Goal: Information Seeking & Learning: Check status

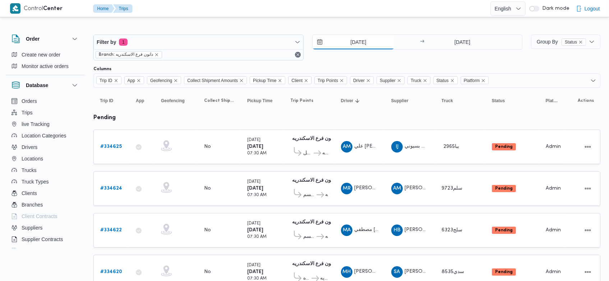
click at [347, 38] on input "1/9/2025" at bounding box center [354, 42] width 82 height 14
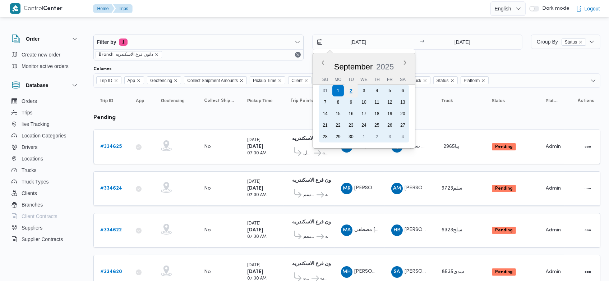
click at [353, 90] on div "2" at bounding box center [351, 91] width 14 height 14
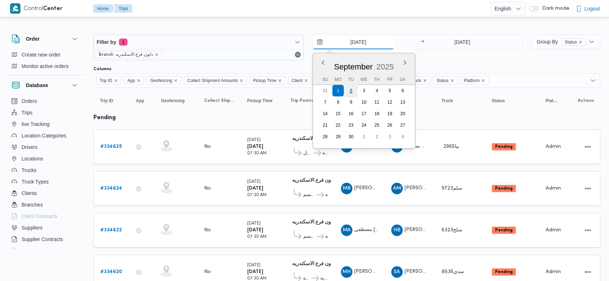
type input "[DATE]"
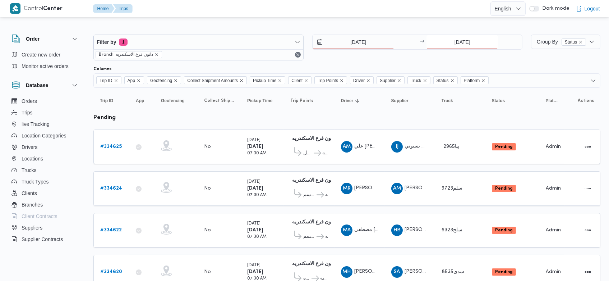
click at [447, 45] on input "1/9/2025" at bounding box center [463, 42] width 72 height 14
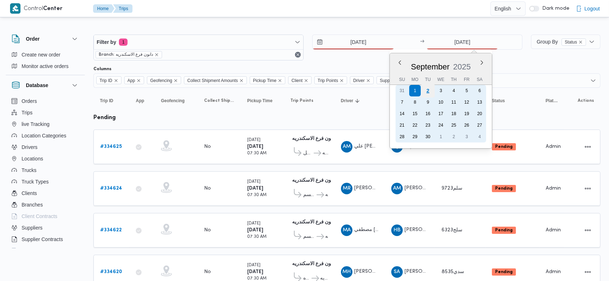
click at [426, 91] on div "2" at bounding box center [428, 91] width 14 height 14
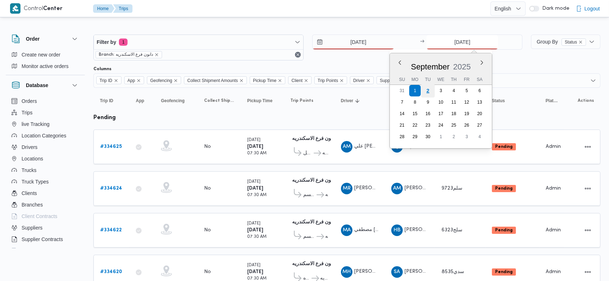
type input "[DATE]"
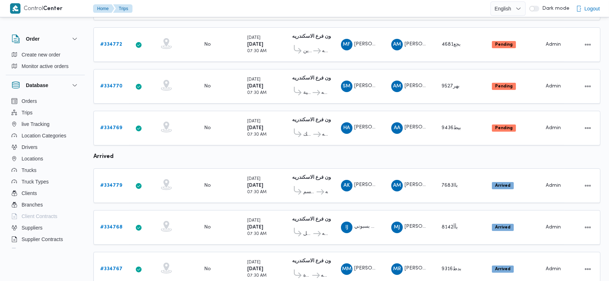
scroll to position [411, 0]
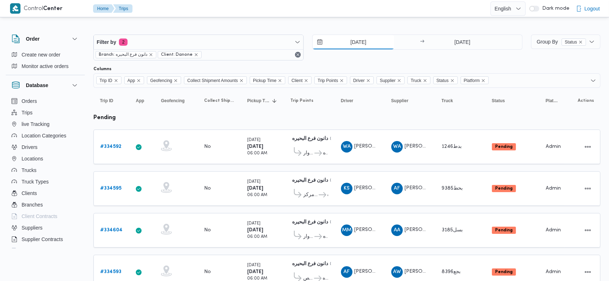
click at [347, 42] on input "1/9/2025" at bounding box center [354, 42] width 82 height 14
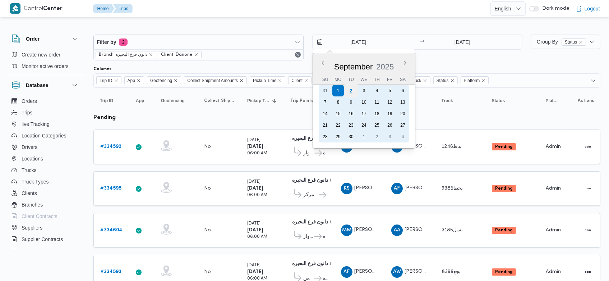
click at [354, 91] on div "2" at bounding box center [351, 91] width 14 height 14
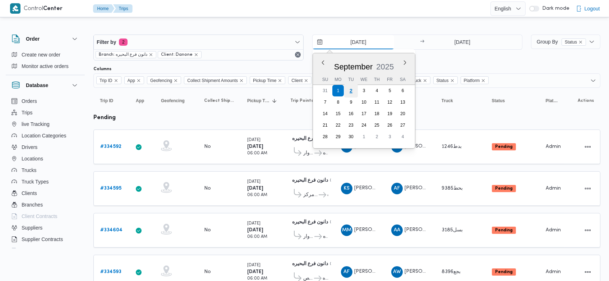
type input "[DATE]"
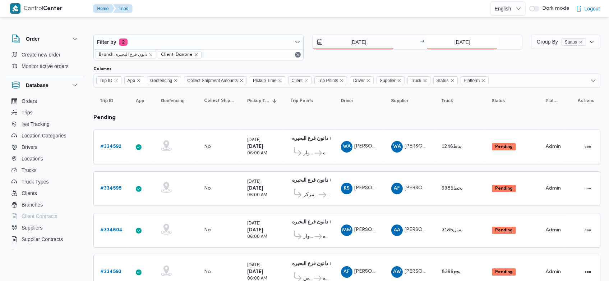
click at [447, 42] on input "1/9/2025" at bounding box center [463, 42] width 72 height 14
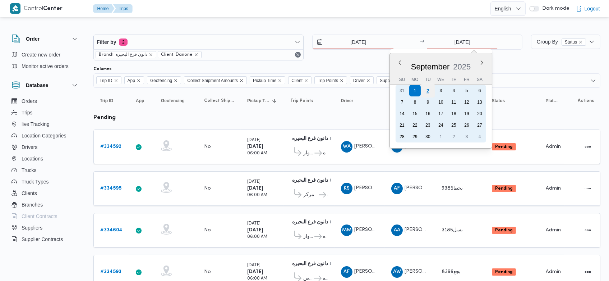
click at [433, 92] on div "2" at bounding box center [428, 91] width 14 height 14
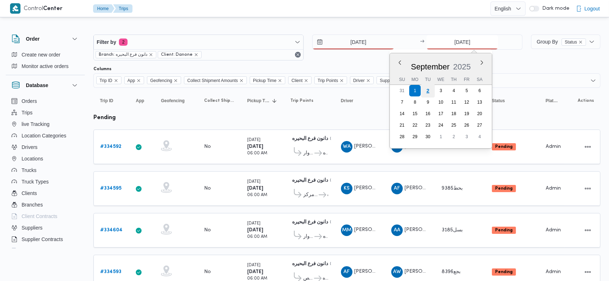
type input "[DATE]"
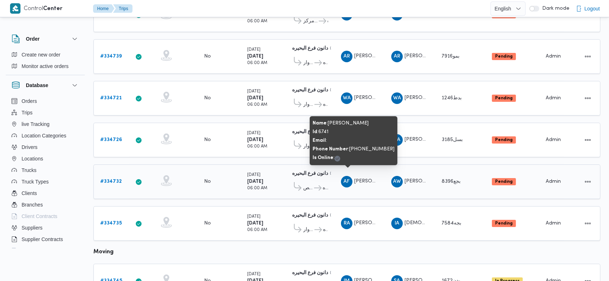
scroll to position [133, 0]
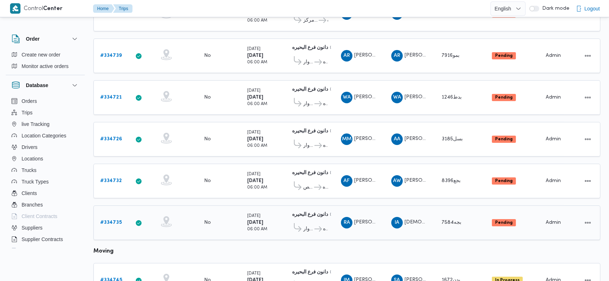
click at [118, 220] on b "# 334735" at bounding box center [111, 222] width 22 height 5
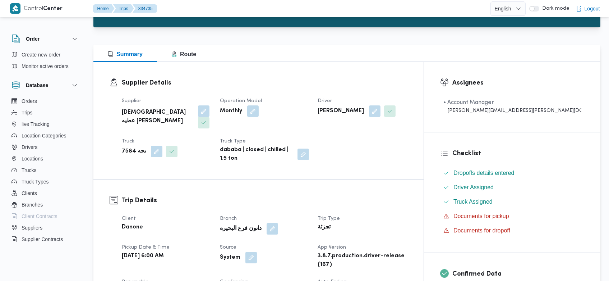
scroll to position [69, 0]
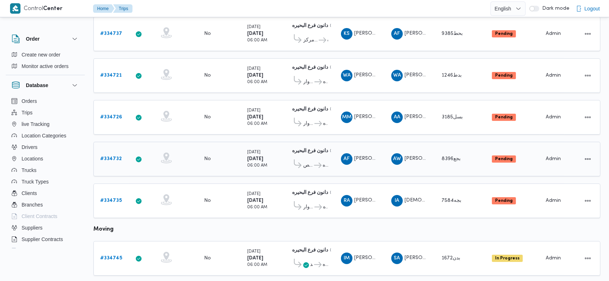
scroll to position [115, 0]
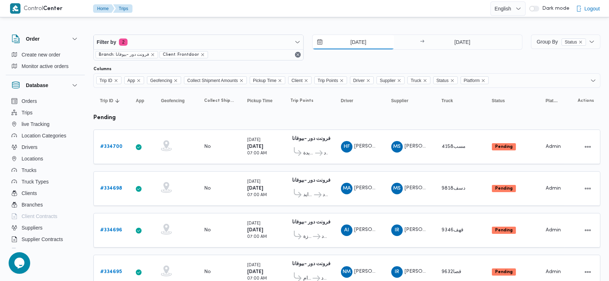
click at [345, 44] on input "[DATE]" at bounding box center [354, 42] width 82 height 14
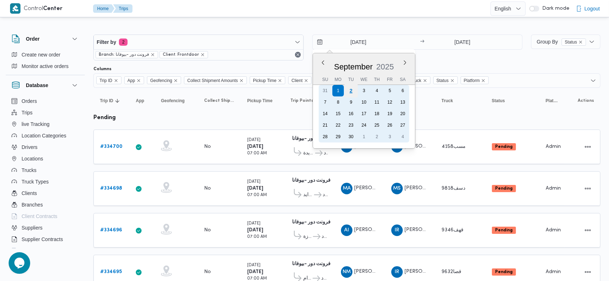
click at [353, 91] on div "2" at bounding box center [351, 91] width 14 height 14
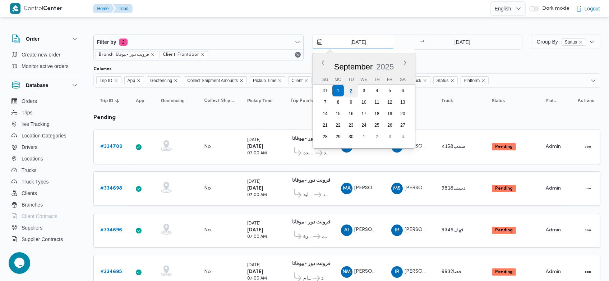
type input "[DATE]"
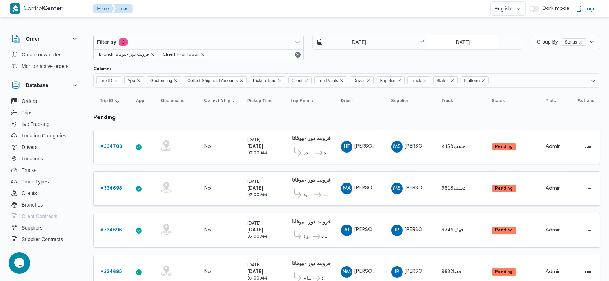
click at [443, 38] on input "1/9/2025" at bounding box center [463, 42] width 72 height 14
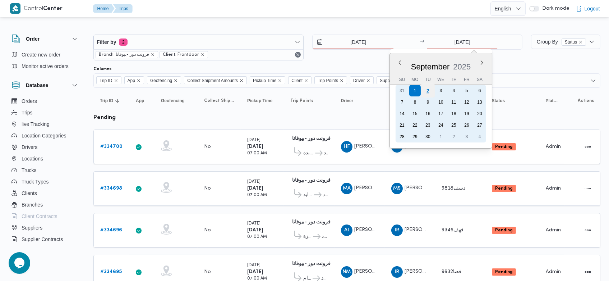
click at [433, 87] on div "2" at bounding box center [428, 91] width 14 height 14
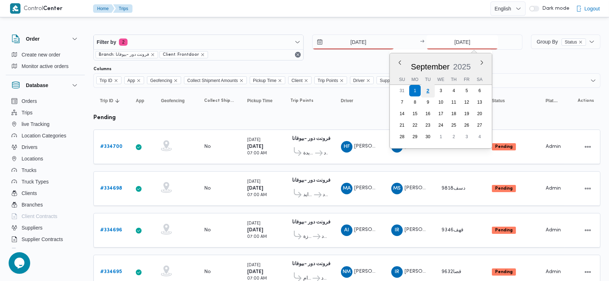
type input "[DATE]"
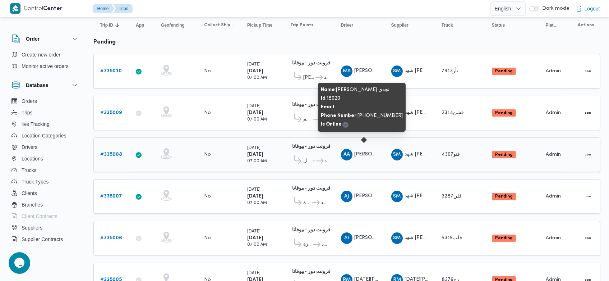
scroll to position [74, 0]
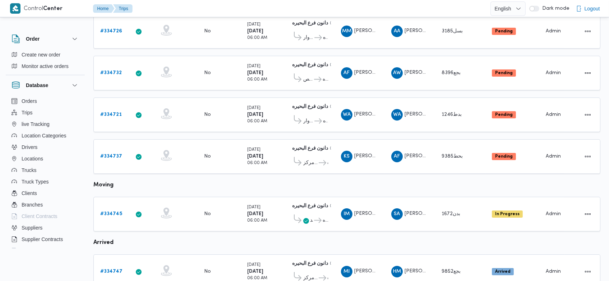
scroll to position [115, 0]
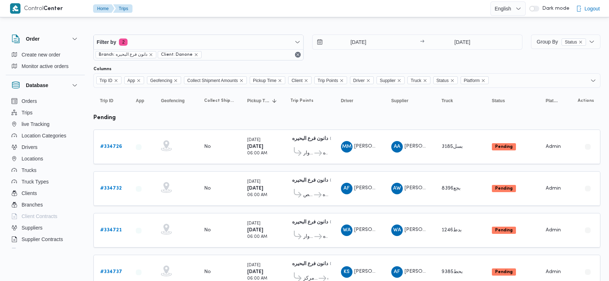
scroll to position [64, 0]
click at [348, 38] on input "[DATE]" at bounding box center [354, 42] width 82 height 14
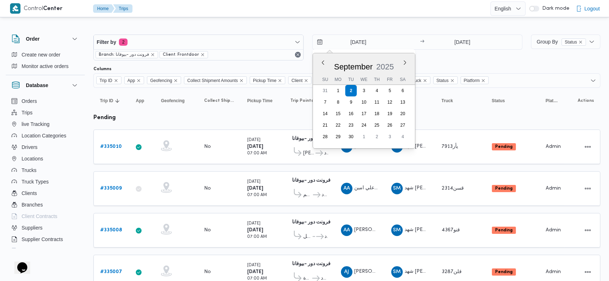
click at [325, 58] on div "September 2025" at bounding box center [364, 65] width 102 height 18
click at [325, 62] on button "Previous Month" at bounding box center [322, 62] width 7 height 7
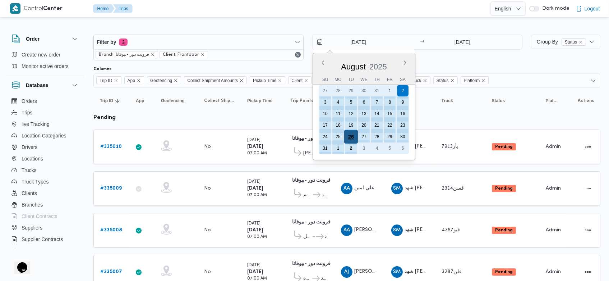
click at [354, 132] on div "26" at bounding box center [351, 137] width 14 height 14
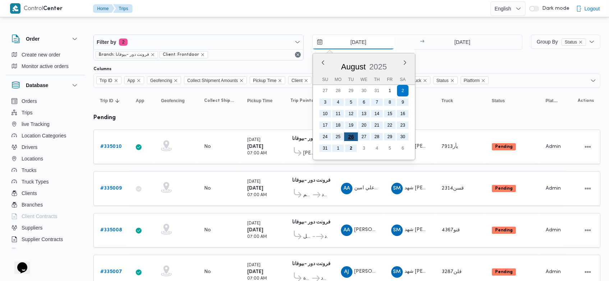
type input "26/8/2025"
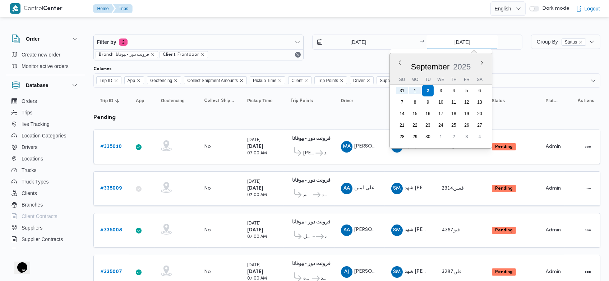
click at [451, 42] on input "[DATE]" at bounding box center [463, 42] width 72 height 14
click at [403, 64] on button "Previous Month" at bounding box center [400, 62] width 7 height 7
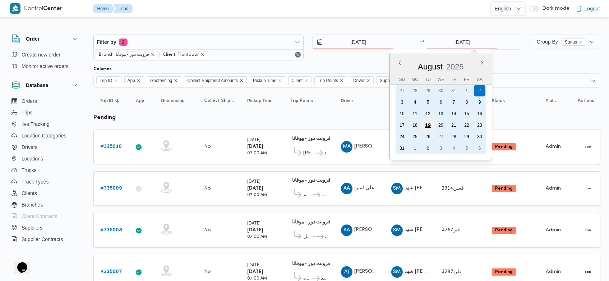
click at [433, 122] on div "19" at bounding box center [428, 125] width 14 height 14
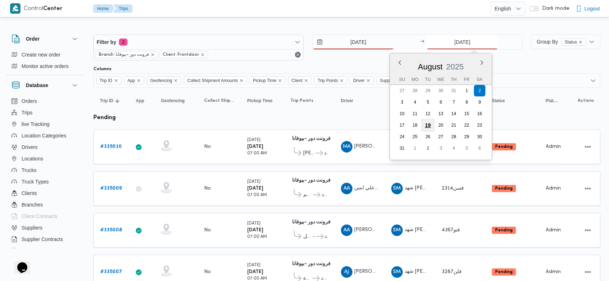
type input "19/8/2025"
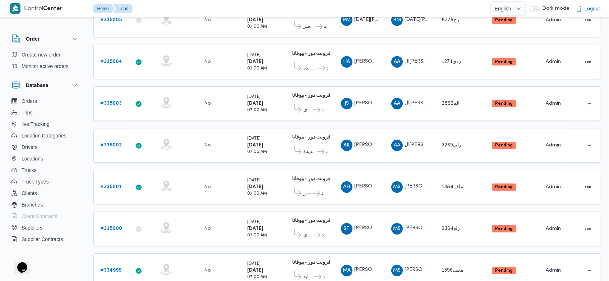
scroll to position [696, 0]
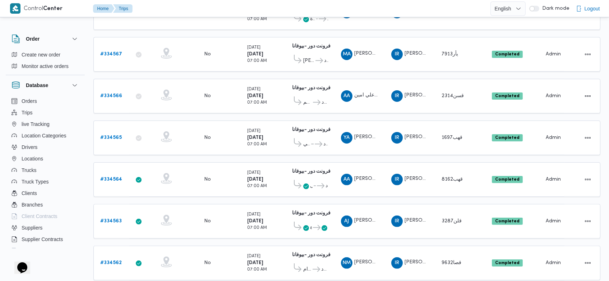
scroll to position [680, 0]
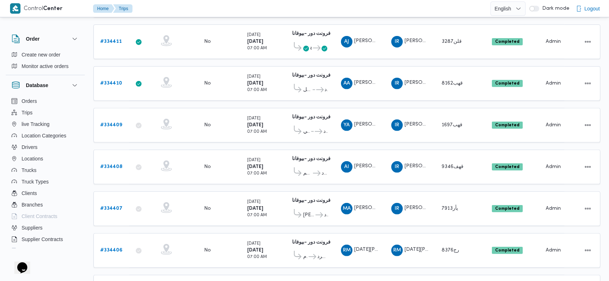
scroll to position [680, 0]
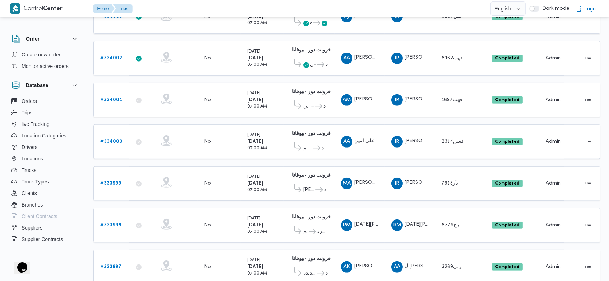
scroll to position [680, 0]
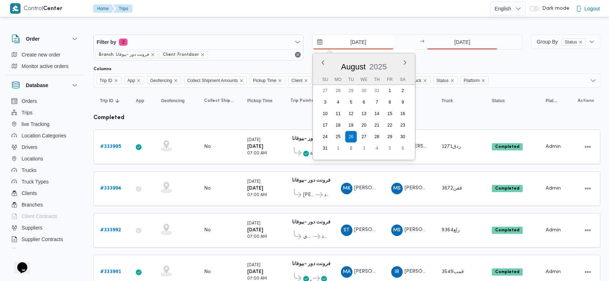
click at [348, 41] on input "26/8/2025" at bounding box center [354, 42] width 82 height 14
click at [404, 60] on button "Next month" at bounding box center [404, 62] width 7 height 7
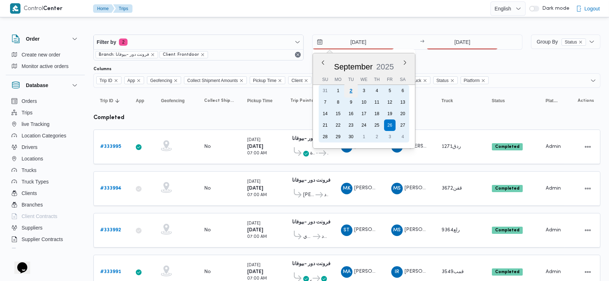
click at [348, 92] on div "2" at bounding box center [351, 91] width 14 height 14
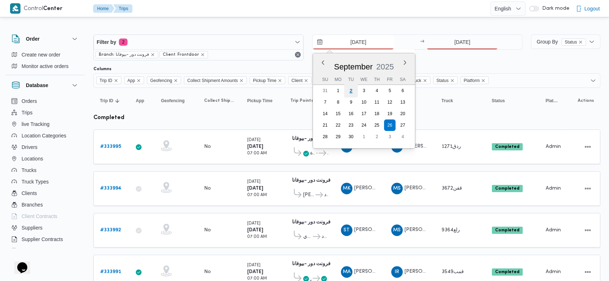
type input "[DATE]"
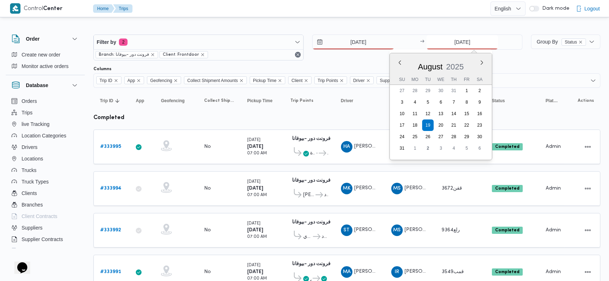
click at [451, 40] on input "19/8/2025" at bounding box center [463, 42] width 72 height 14
click at [486, 59] on div "August 2025" at bounding box center [441, 65] width 102 height 18
click at [483, 61] on button "Next month" at bounding box center [482, 62] width 7 height 7
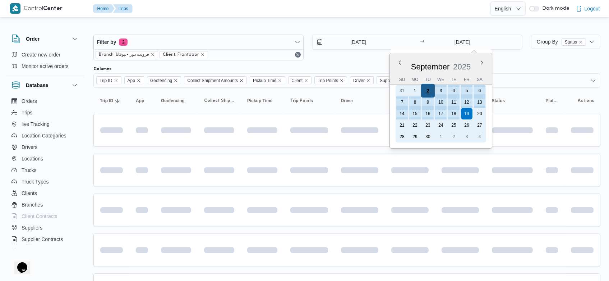
click at [428, 94] on div "2" at bounding box center [428, 91] width 14 height 14
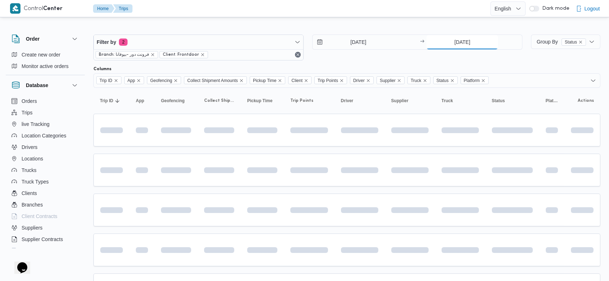
type input "[DATE]"
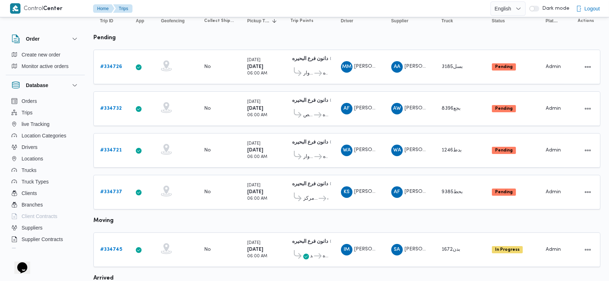
scroll to position [78, 0]
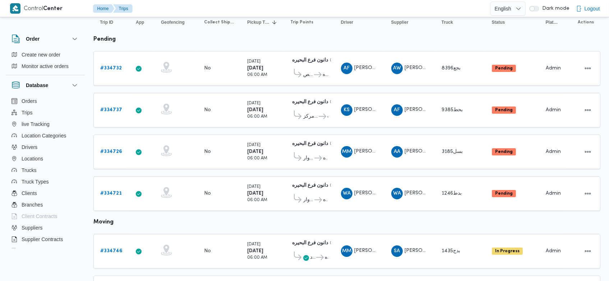
scroll to position [78, 0]
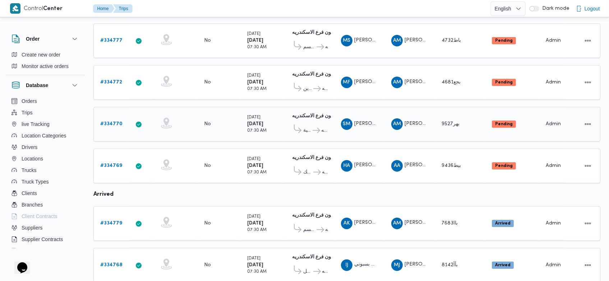
scroll to position [411, 0]
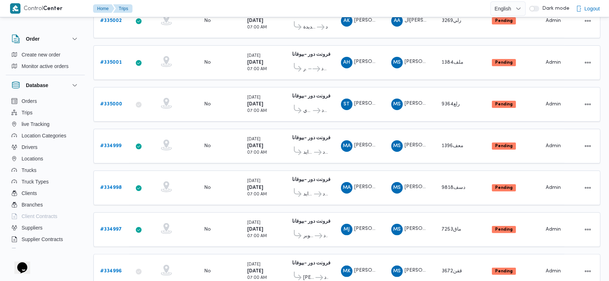
scroll to position [477, 0]
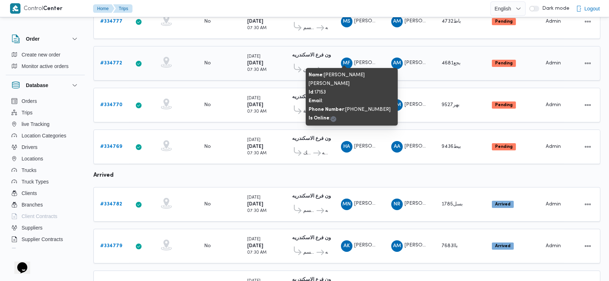
scroll to position [411, 0]
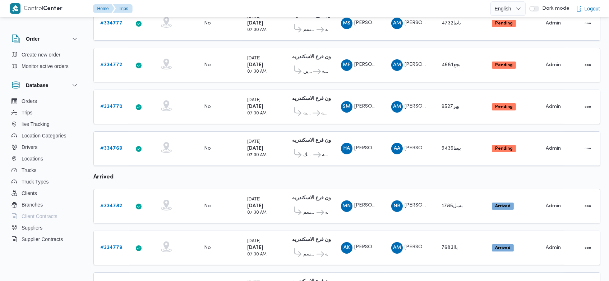
scroll to position [330, 0]
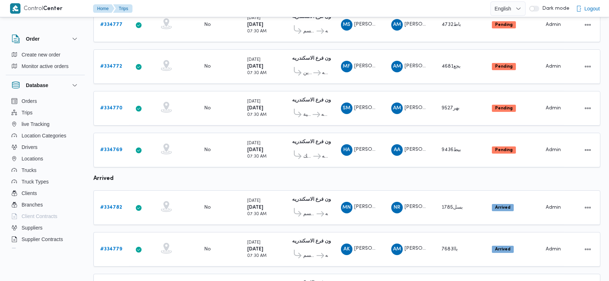
click at [441, 160] on table "Trip ID Click to sort in ascending order App Click to sort in ascending order G…" at bounding box center [346, 56] width 507 height 599
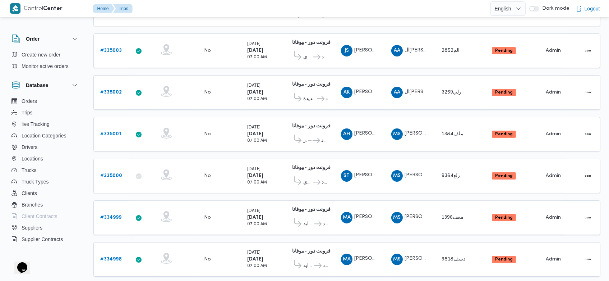
scroll to position [477, 0]
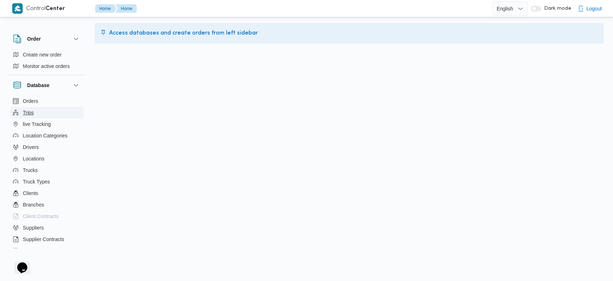
click at [28, 115] on span "Trips" at bounding box center [28, 112] width 11 height 9
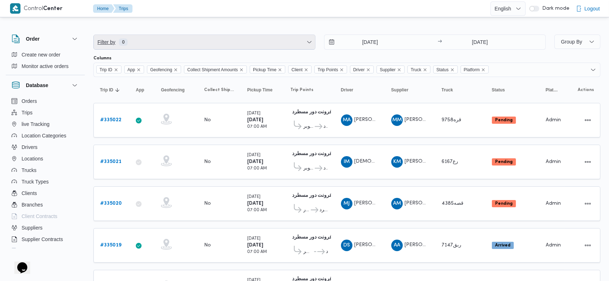
click at [299, 44] on span "Filter by 0" at bounding box center [204, 42] width 221 height 14
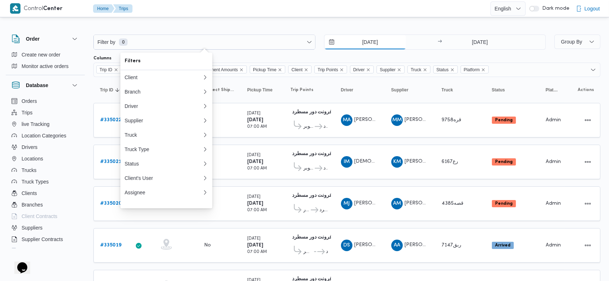
click at [358, 40] on input "[DATE]" at bounding box center [366, 42] width 82 height 14
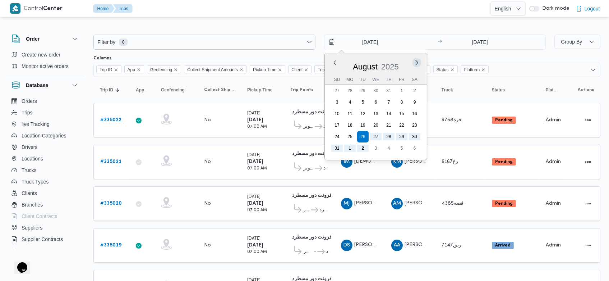
click at [414, 61] on button "Next month" at bounding box center [416, 62] width 7 height 7
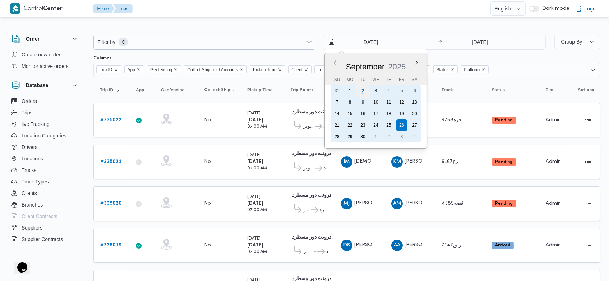
click at [362, 91] on div "2" at bounding box center [363, 91] width 14 height 14
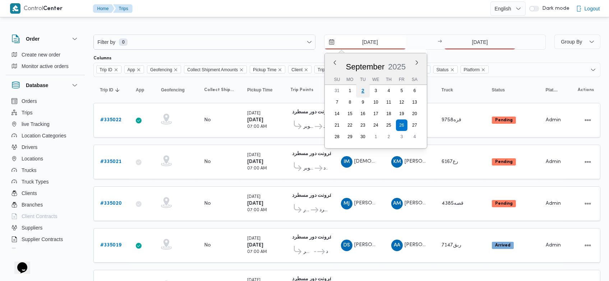
type input "[DATE]"
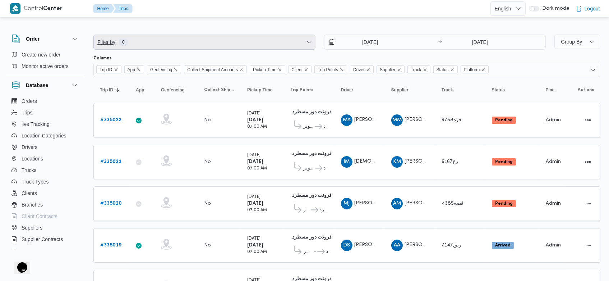
click at [294, 42] on span "Filter by 0" at bounding box center [204, 42] width 221 height 14
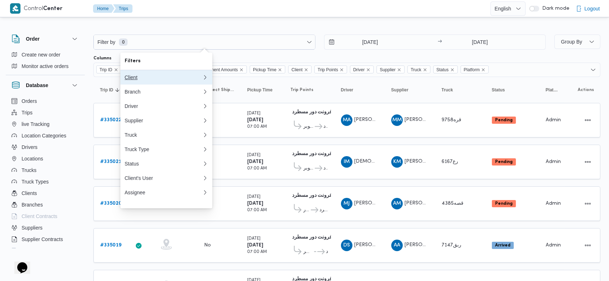
click at [156, 74] on div "Client" at bounding box center [164, 77] width 78 height 6
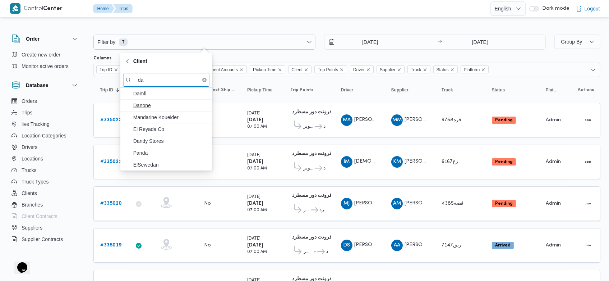
type input "da"
click at [150, 104] on span "Danone" at bounding box center [170, 105] width 75 height 9
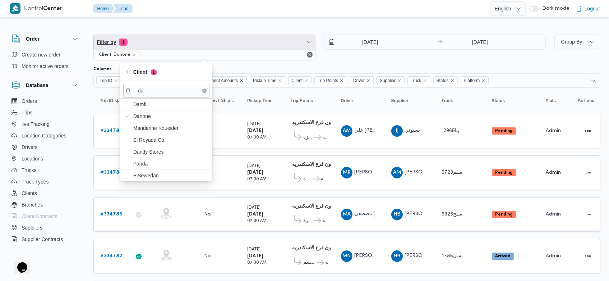
click at [282, 45] on span "Filter by 1" at bounding box center [204, 42] width 221 height 14
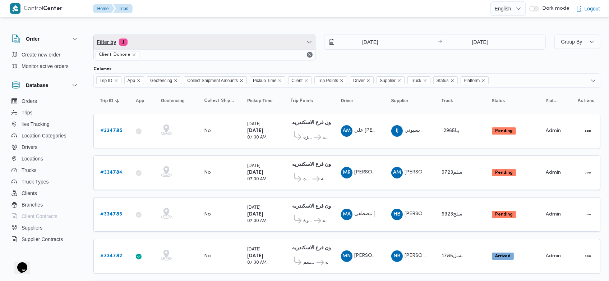
click at [282, 45] on span "Filter by 1" at bounding box center [204, 42] width 221 height 14
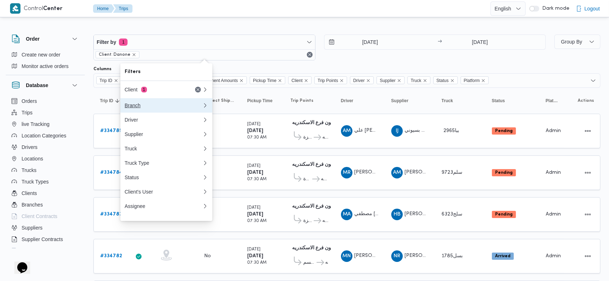
click at [154, 106] on div "Branch" at bounding box center [164, 105] width 78 height 6
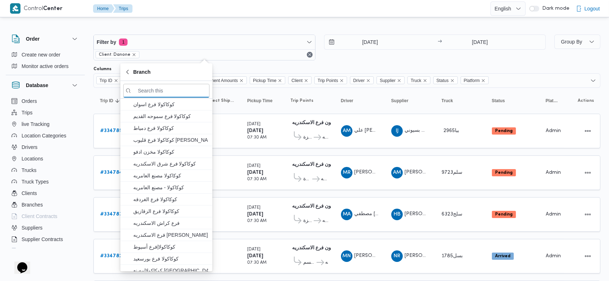
type input "f"
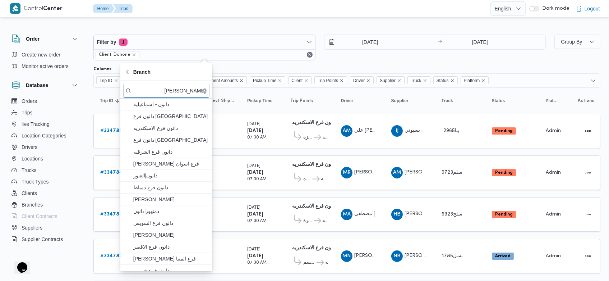
type input "[PERSON_NAME]"
click at [146, 173] on span "دانون|العبور" at bounding box center [170, 175] width 75 height 9
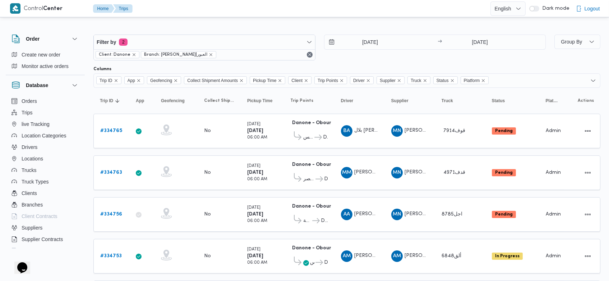
click at [299, 16] on div at bounding box center [312, 8] width 355 height 17
click at [132, 55] on icon "remove selected entity" at bounding box center [134, 54] width 4 height 4
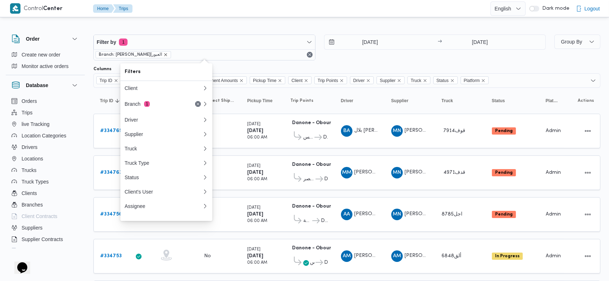
click at [164, 54] on icon "remove selected entity" at bounding box center [166, 54] width 4 height 4
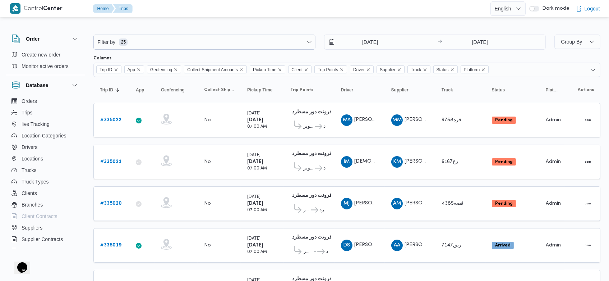
click at [221, 29] on div at bounding box center [346, 29] width 507 height 12
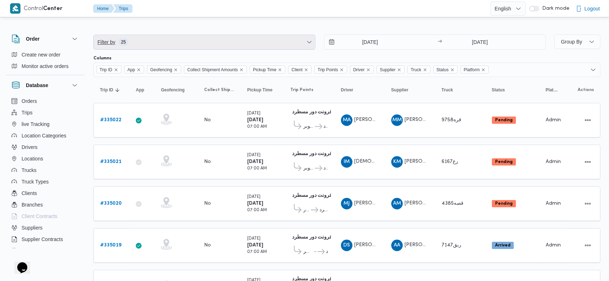
click at [237, 38] on span "Filter by 25" at bounding box center [204, 42] width 221 height 14
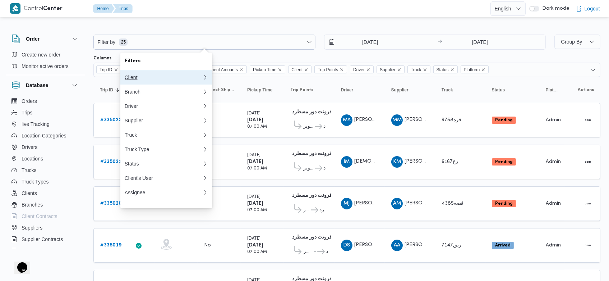
click at [138, 78] on div "Client" at bounding box center [162, 77] width 75 height 6
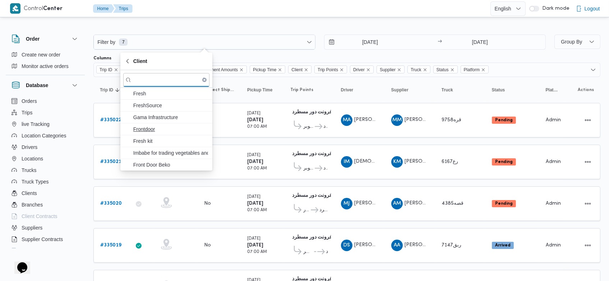
type input "fr"
click at [139, 125] on span "Frontdoor" at bounding box center [170, 129] width 75 height 9
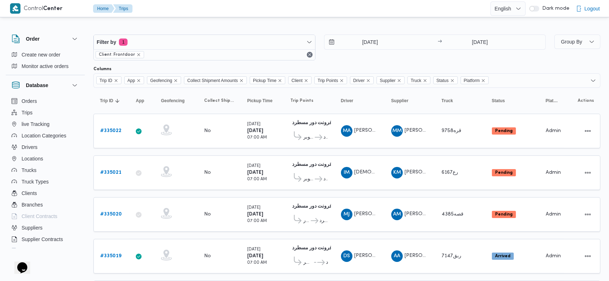
click at [251, 27] on div at bounding box center [346, 29] width 507 height 12
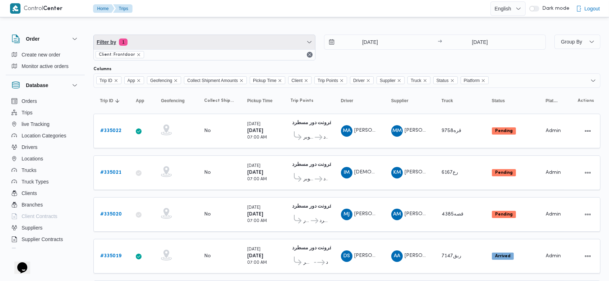
click at [250, 42] on span "Filter by 1" at bounding box center [204, 42] width 221 height 14
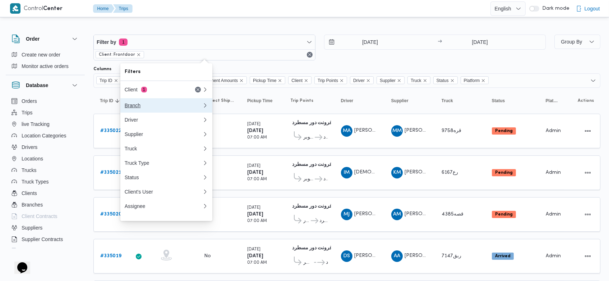
click at [152, 104] on div "Branch" at bounding box center [162, 105] width 75 height 6
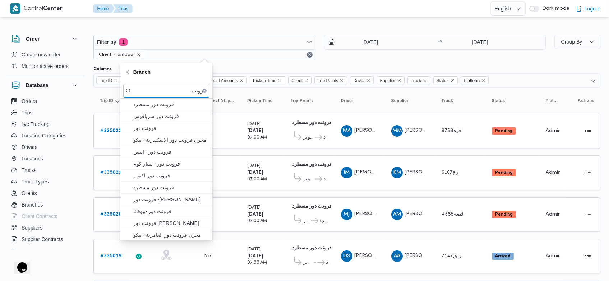
type input "فرونت"
click at [158, 177] on span "فرونت دور اكتوبر" at bounding box center [170, 175] width 75 height 9
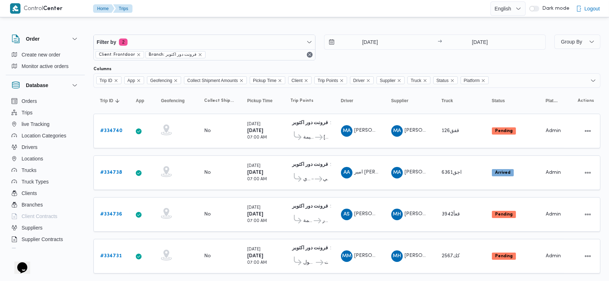
click at [400, 57] on div "2/9/2025 → 2/9/2025" at bounding box center [435, 48] width 222 height 26
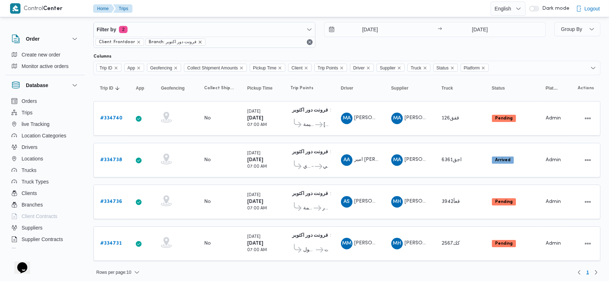
click at [198, 43] on icon "remove selected entity" at bounding box center [200, 42] width 4 height 4
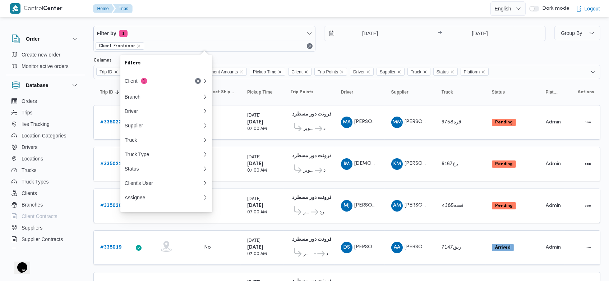
click at [138, 45] on span "Client: Frontdoor" at bounding box center [120, 45] width 49 height 7
click at [137, 45] on icon "remove selected entity" at bounding box center [139, 46] width 4 height 4
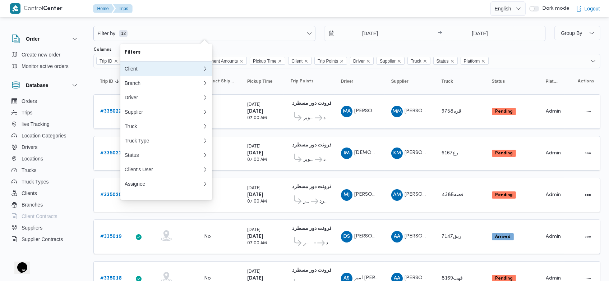
click at [153, 70] on div "Client" at bounding box center [162, 69] width 75 height 6
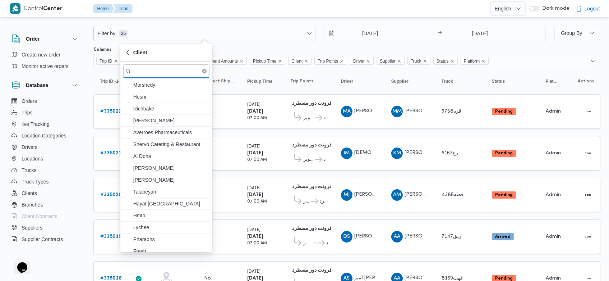
type input "h"
click at [142, 91] on span "Hesni" at bounding box center [166, 97] width 86 height 12
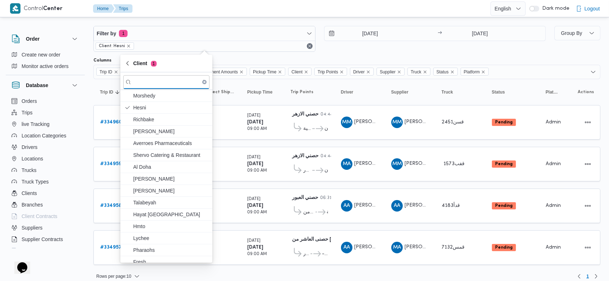
click at [283, 17] on div at bounding box center [312, 8] width 355 height 17
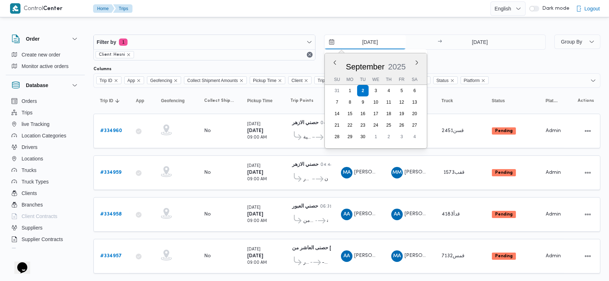
click at [354, 41] on input "[DATE]" at bounding box center [366, 42] width 82 height 14
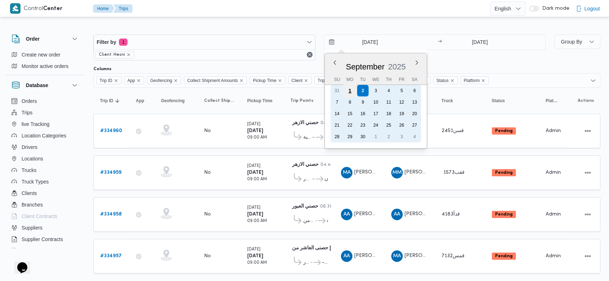
click at [347, 91] on div "1" at bounding box center [350, 91] width 14 height 14
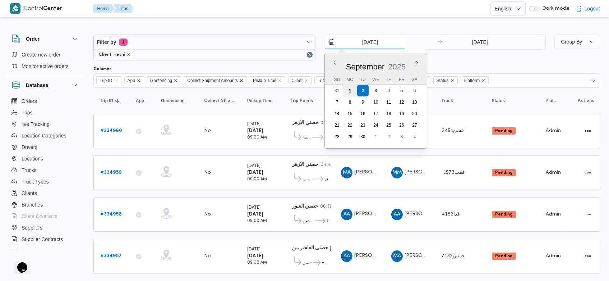
type input "1/9/2025"
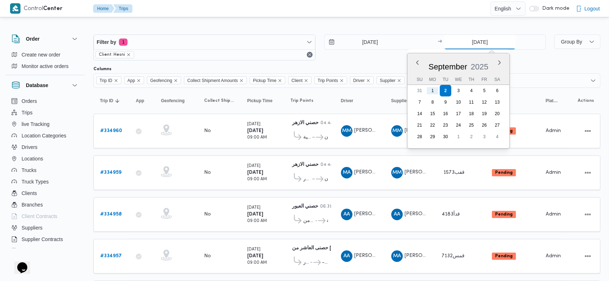
click at [465, 44] on input "[DATE]" at bounding box center [480, 42] width 72 height 14
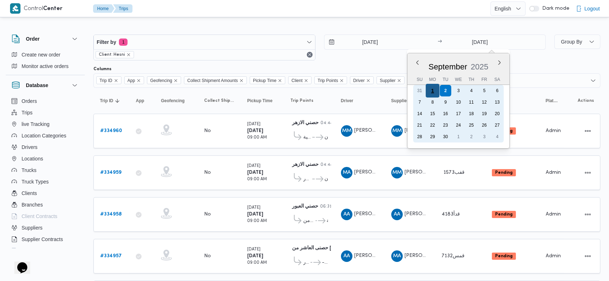
click at [435, 88] on div "1" at bounding box center [433, 91] width 14 height 14
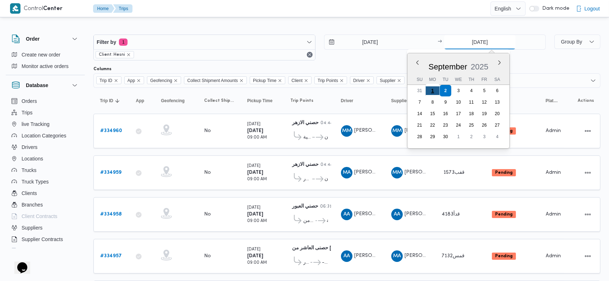
type input "1/9/2025"
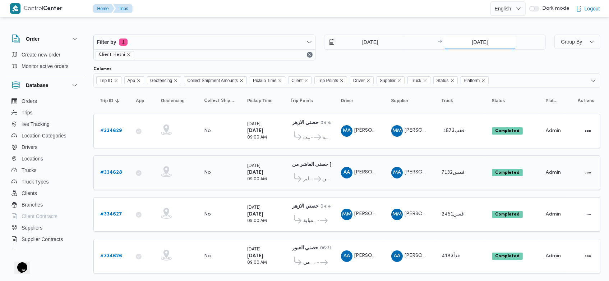
scroll to position [13, 0]
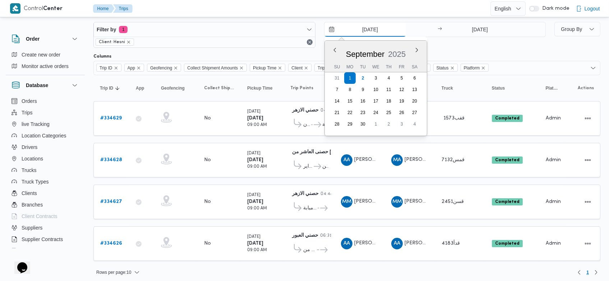
click at [359, 32] on input "1/9/2025" at bounding box center [366, 29] width 82 height 14
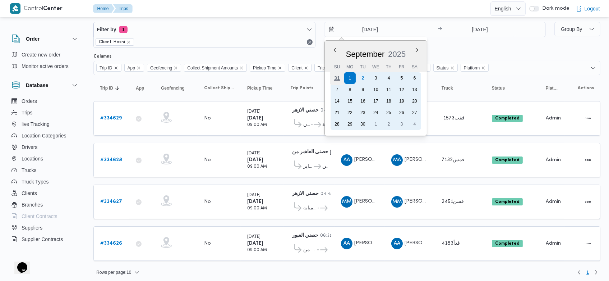
click at [334, 78] on div "31" at bounding box center [337, 78] width 14 height 14
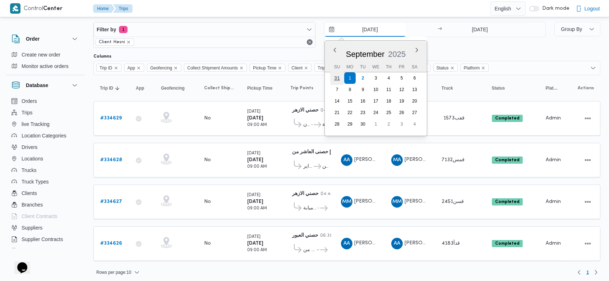
type input "31/8/2025"
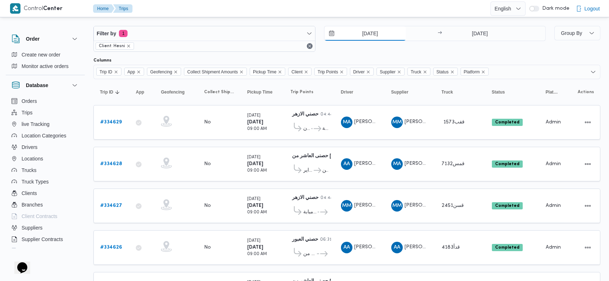
scroll to position [13, 0]
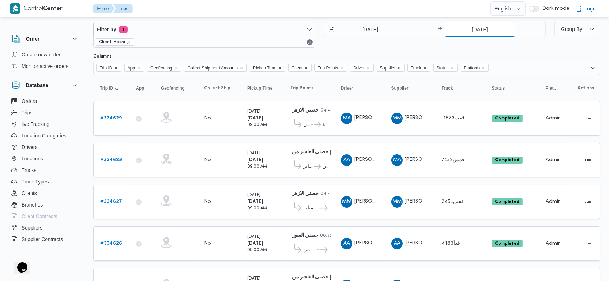
click at [465, 33] on input "1/9/2025" at bounding box center [480, 29] width 72 height 14
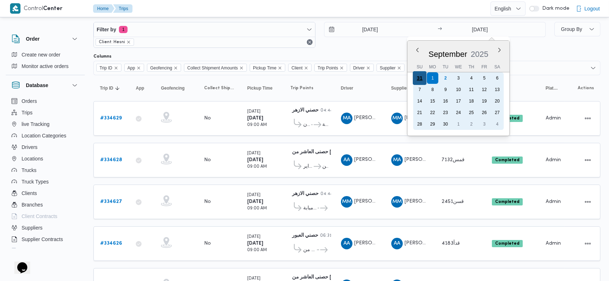
click at [420, 80] on div "31" at bounding box center [420, 78] width 14 height 14
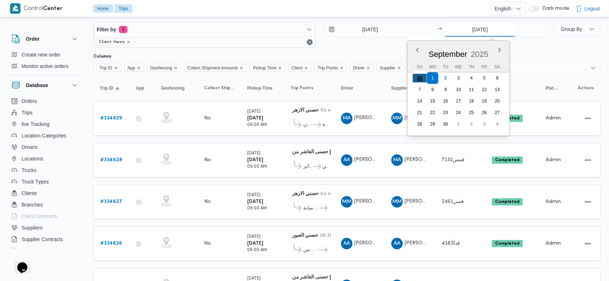
type input "31/8/2025"
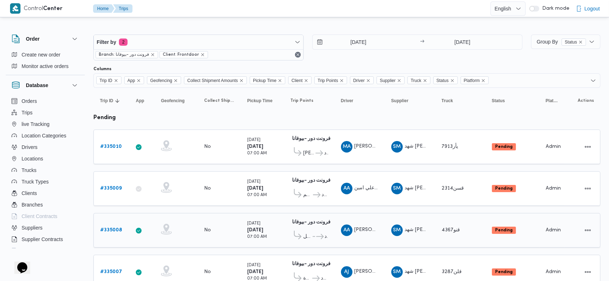
click at [160, 215] on td "Geofencing" at bounding box center [176, 230] width 43 height 35
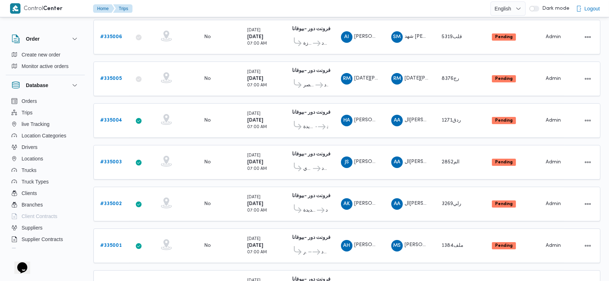
scroll to position [477, 0]
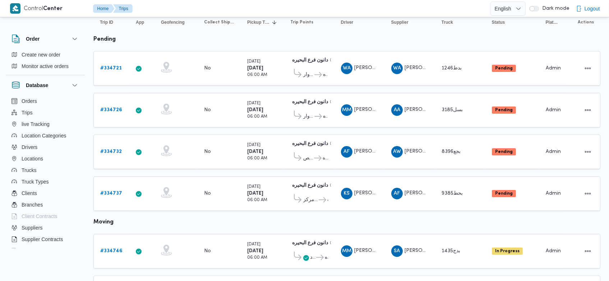
scroll to position [78, 0]
